Goal: Find specific page/section: Find specific page/section

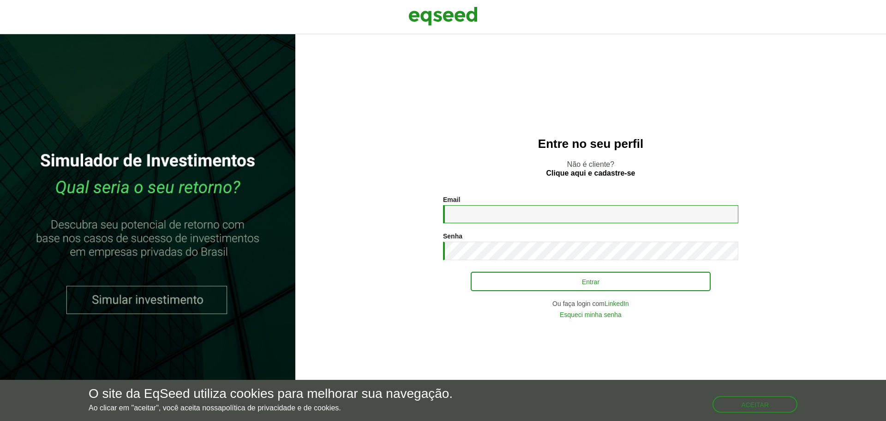
type input "**********"
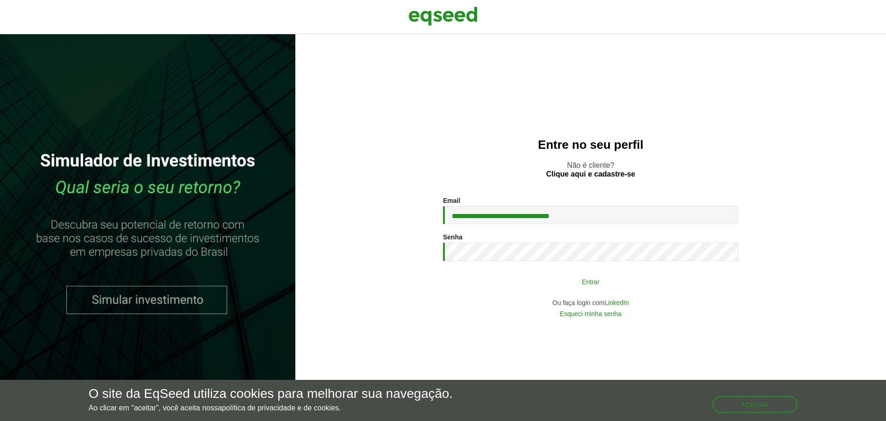
click at [555, 277] on button "Entrar" at bounding box center [591, 281] width 240 height 18
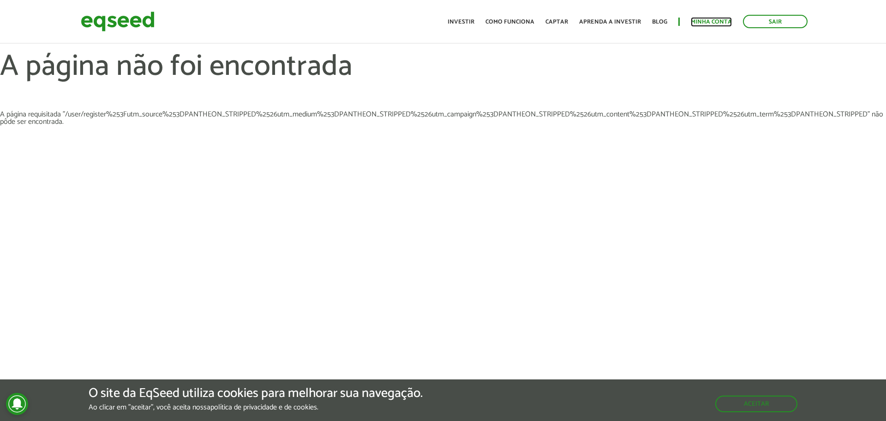
click at [723, 22] on link "Minha conta" at bounding box center [711, 22] width 41 height 6
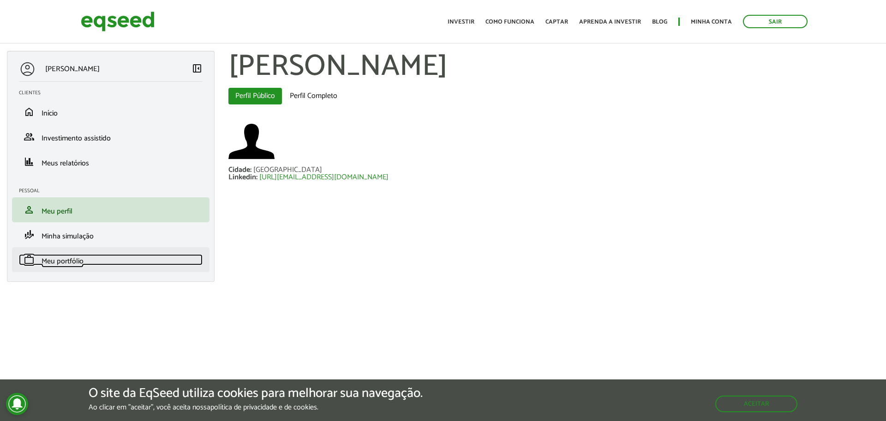
click at [74, 259] on span "Meu portfólio" at bounding box center [63, 261] width 42 height 12
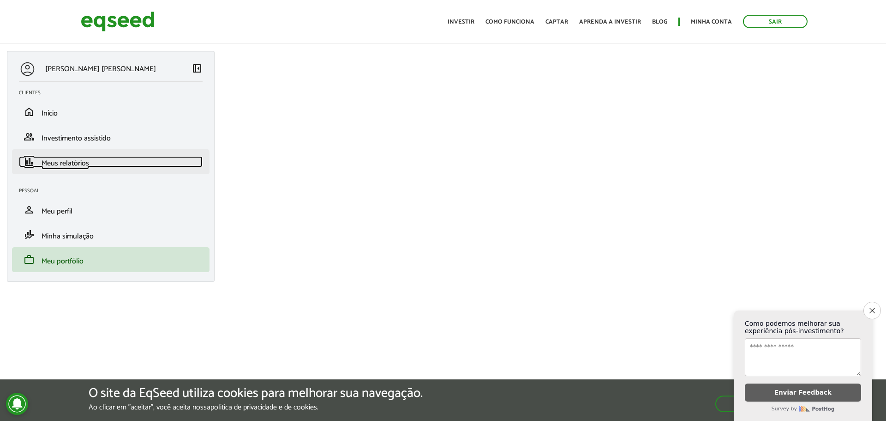
click at [58, 164] on span "Meus relatórios" at bounding box center [66, 163] width 48 height 12
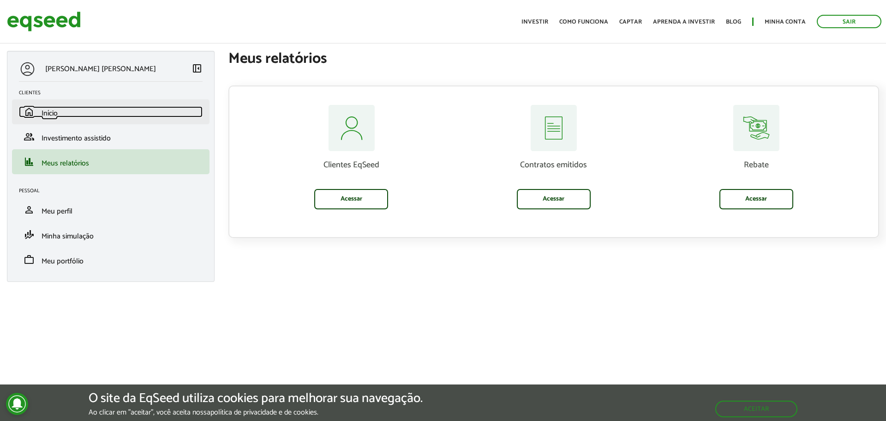
drag, startPoint x: 0, startPoint y: 0, endPoint x: 54, endPoint y: 113, distance: 124.9
click at [54, 113] on span "Início" at bounding box center [50, 113] width 16 height 12
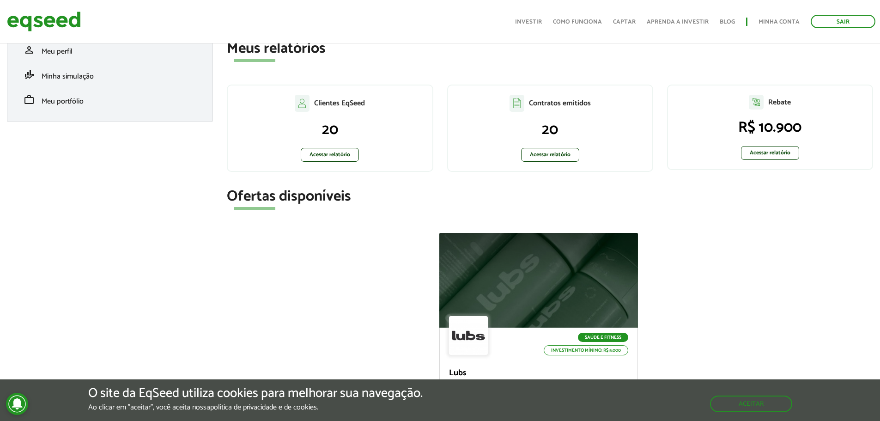
scroll to position [185, 0]
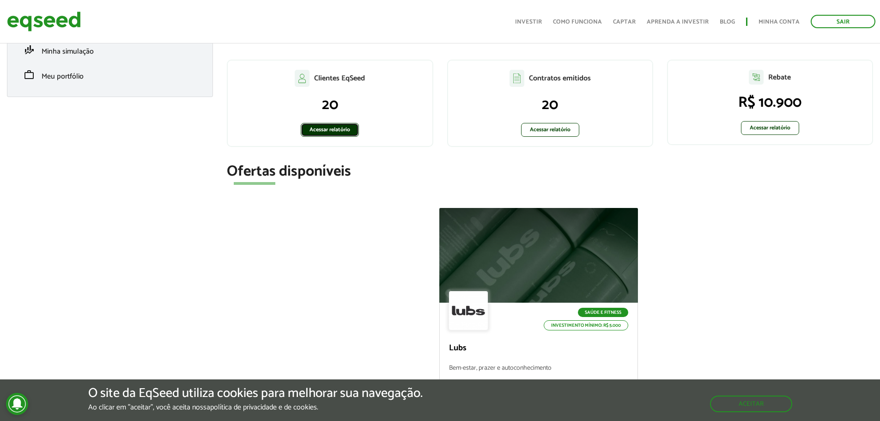
click at [334, 130] on link "Acessar relatório" at bounding box center [330, 130] width 58 height 14
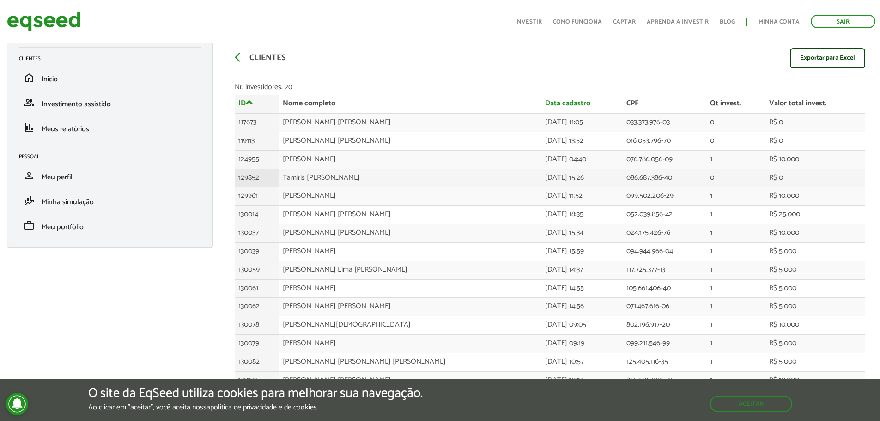
scroll to position [147, 0]
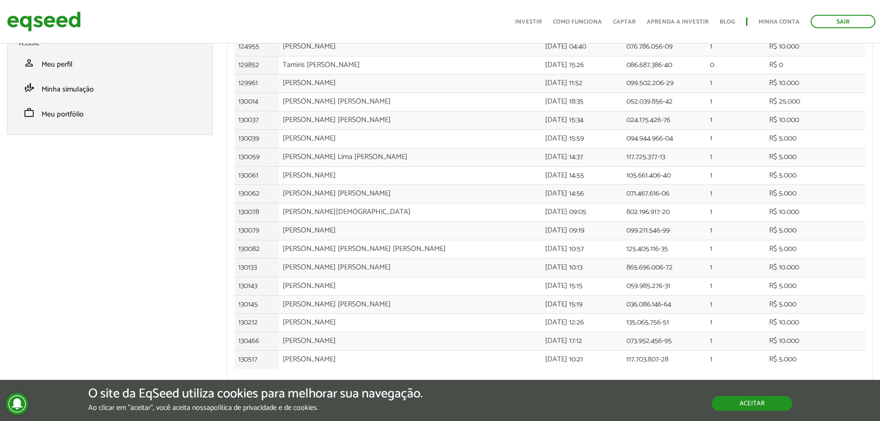
click at [759, 404] on button "Aceitar" at bounding box center [752, 403] width 80 height 15
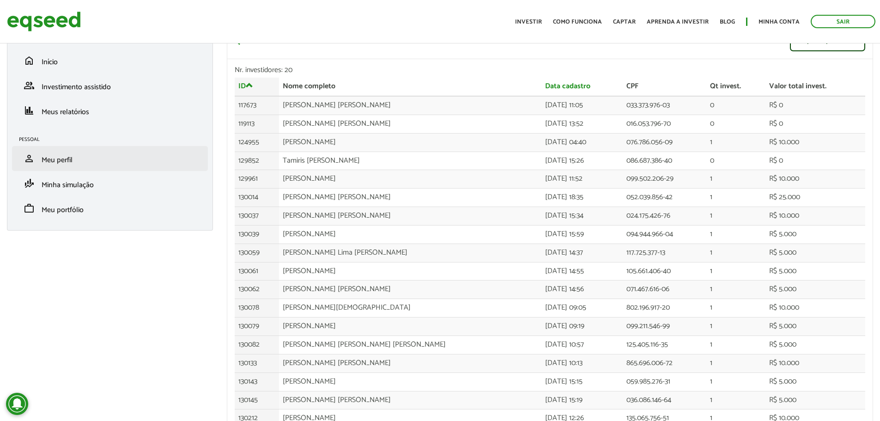
scroll to position [0, 0]
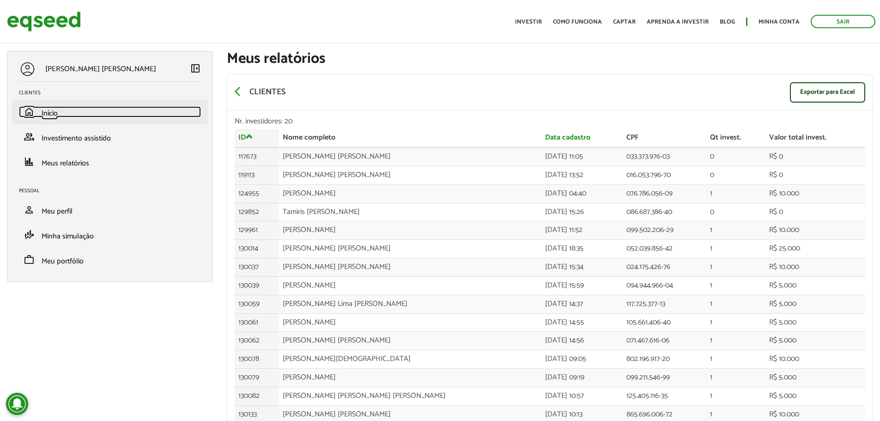
click at [97, 115] on link "home Início" at bounding box center [110, 111] width 182 height 11
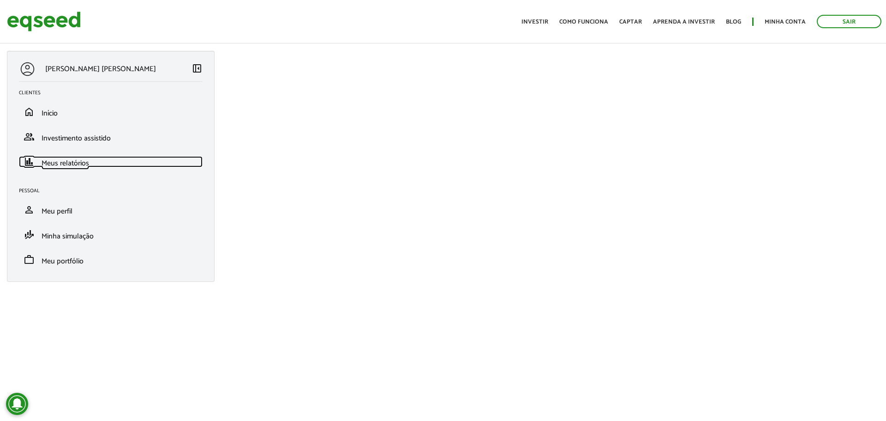
click at [87, 163] on span "Meus relatórios" at bounding box center [66, 163] width 48 height 12
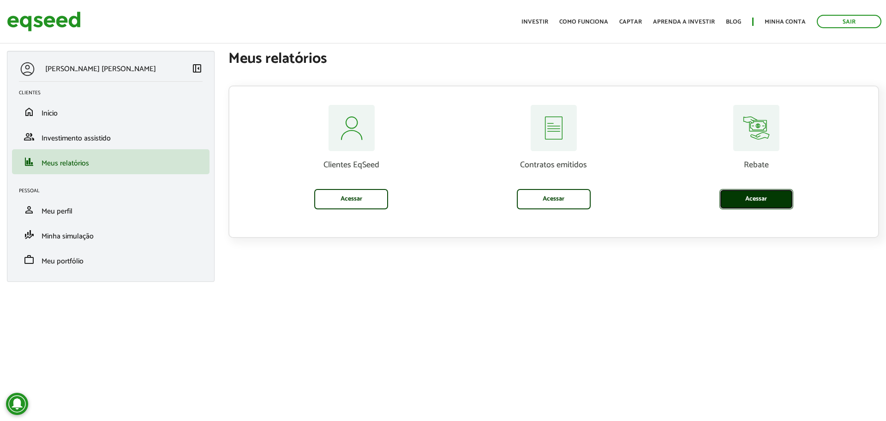
click at [768, 198] on link "Acessar" at bounding box center [757, 199] width 74 height 20
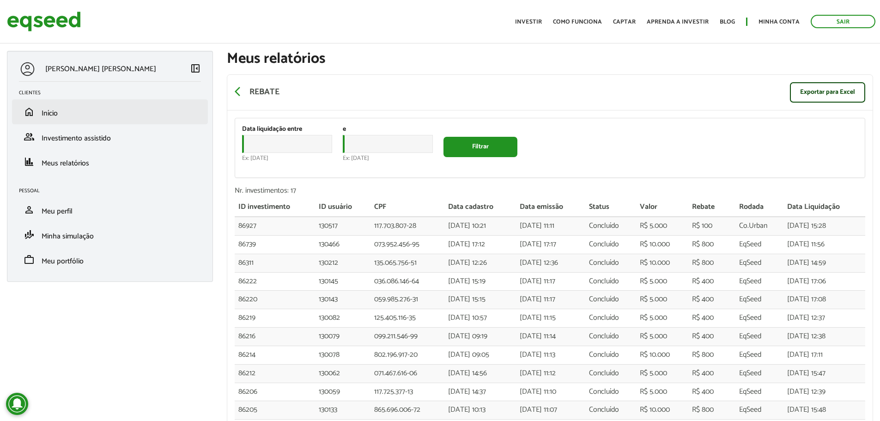
click at [84, 103] on li "home Início" at bounding box center [110, 111] width 196 height 25
click at [69, 110] on link "home Início" at bounding box center [110, 111] width 182 height 11
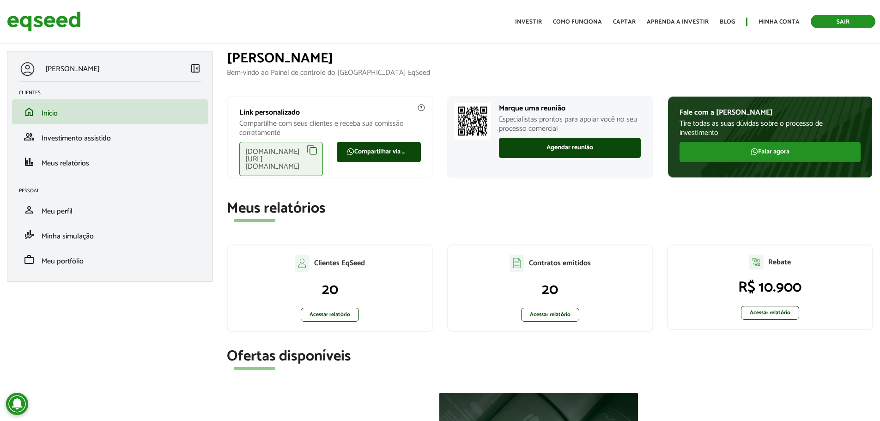
click at [848, 23] on link "Sair" at bounding box center [842, 21] width 65 height 13
